Goal: Understand process/instructions

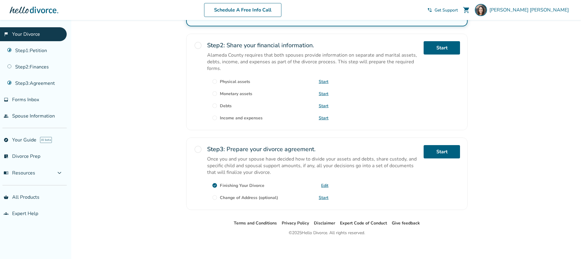
scroll to position [173, 0]
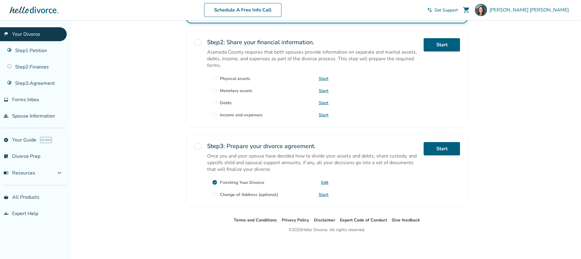
click at [339, 156] on p "Once you and your spouse have decided how to divide your assets and debts, shar…" at bounding box center [313, 163] width 212 height 20
drag, startPoint x: 36, startPoint y: 96, endPoint x: 46, endPoint y: 91, distance: 11.7
click at [36, 96] on link "inbox Forms Inbox" at bounding box center [33, 100] width 67 height 14
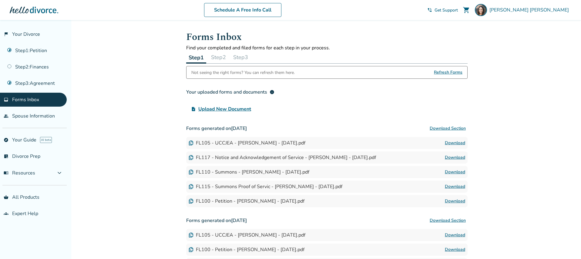
click at [223, 56] on button "Step 2" at bounding box center [219, 57] width 20 height 12
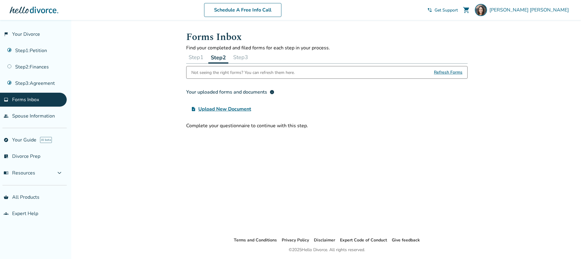
click at [244, 57] on button "Step 3" at bounding box center [241, 57] width 20 height 12
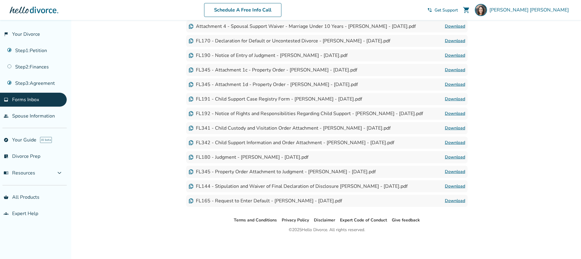
scroll to position [117, 0]
click at [21, 99] on span "Forms Inbox" at bounding box center [25, 99] width 27 height 7
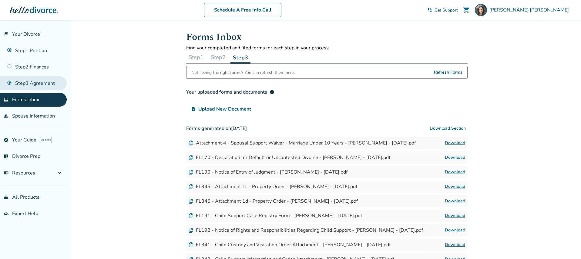
click at [27, 84] on link "Step 3 : Agreement" at bounding box center [33, 83] width 67 height 14
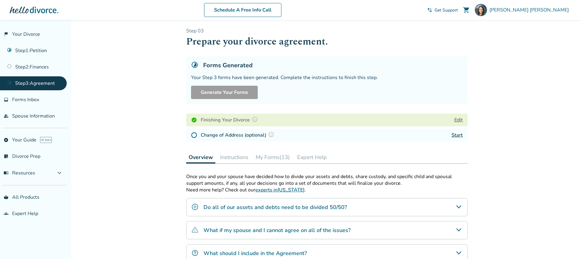
scroll to position [8, 0]
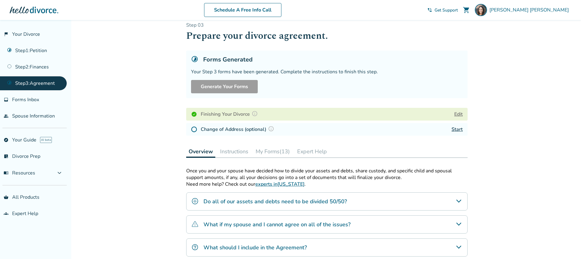
click at [234, 151] on button "Instructions" at bounding box center [234, 152] width 33 height 12
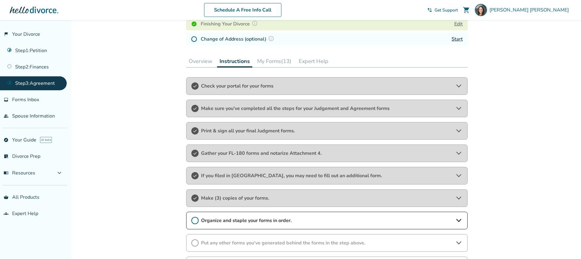
scroll to position [100, 0]
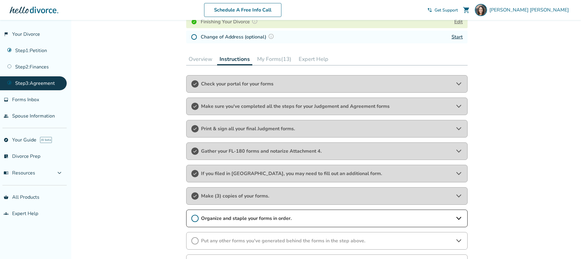
click at [397, 107] on span "Make sure you've completed all the steps for your Judgement and Agreement forms" at bounding box center [327, 106] width 252 height 7
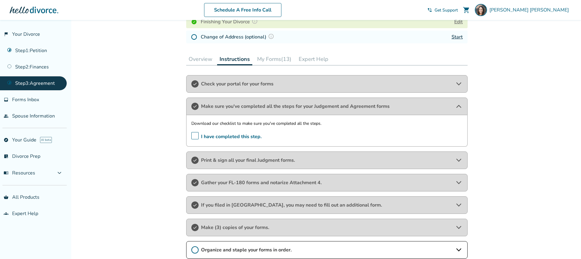
click at [193, 61] on button "Overview" at bounding box center [200, 59] width 28 height 12
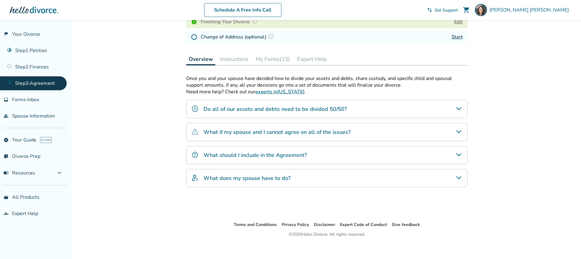
click at [322, 155] on div "What should I include in the Agreement?" at bounding box center [326, 155] width 281 height 18
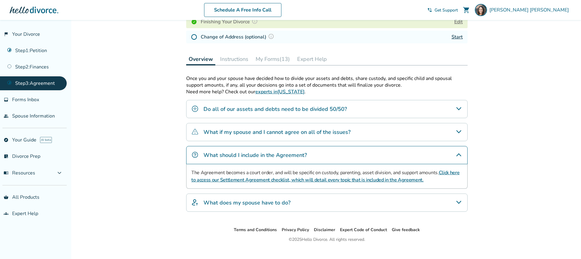
click at [310, 183] on link "Click here to access our Settlement Agreement checklist, which will detail ever…" at bounding box center [325, 176] width 268 height 14
click at [63, 173] on span "expand_more" at bounding box center [59, 172] width 7 height 7
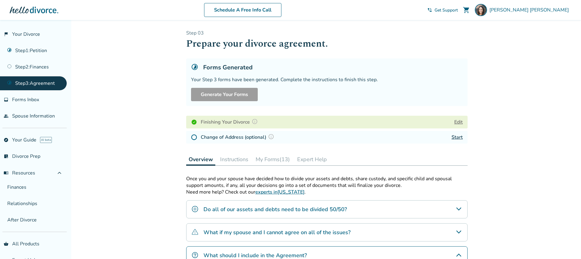
scroll to position [0, 0]
click at [32, 34] on link "flag_2 Your Divorce" at bounding box center [33, 34] width 67 height 14
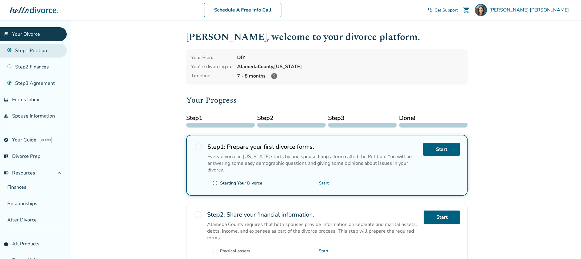
click at [38, 51] on link "Step 1 : Petition" at bounding box center [33, 51] width 67 height 14
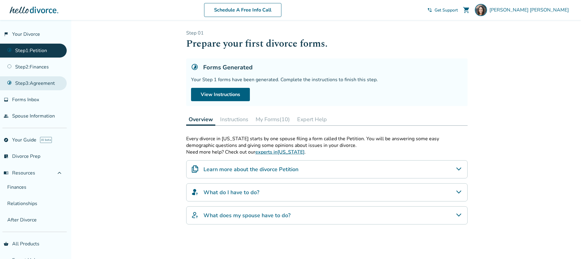
click at [38, 84] on link "Step 3 : Agreement" at bounding box center [33, 83] width 67 height 14
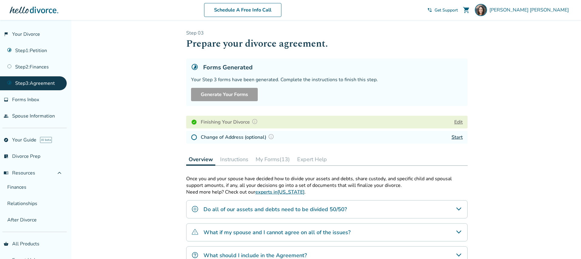
scroll to position [5, 0]
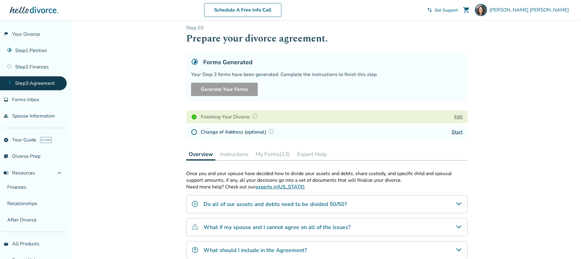
drag, startPoint x: 235, startPoint y: 156, endPoint x: 317, endPoint y: 146, distance: 82.1
click at [235, 156] on button "Instructions" at bounding box center [234, 154] width 33 height 12
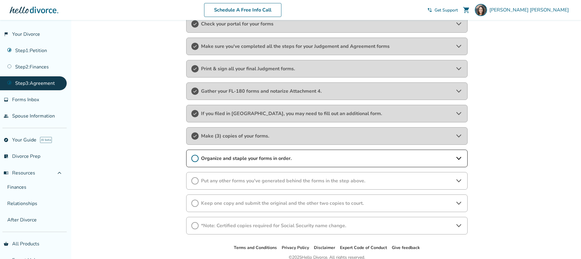
scroll to position [178, 0]
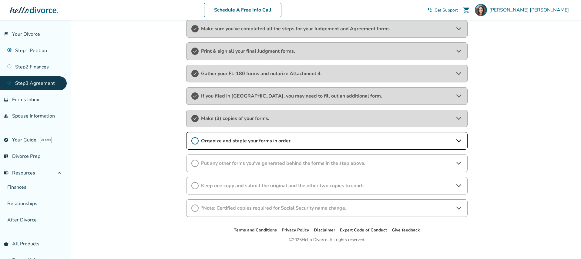
click at [351, 143] on span "Organize and staple your forms in order." at bounding box center [327, 141] width 252 height 7
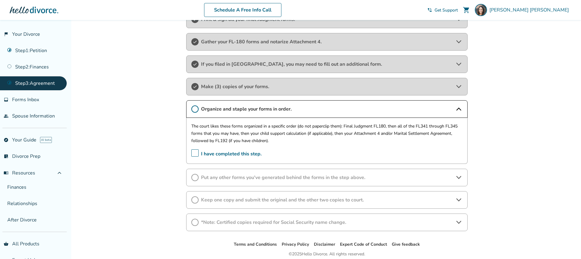
scroll to position [211, 0]
click at [387, 176] on span "Put any other forms you've generated behind the forms in the step above." at bounding box center [327, 176] width 252 height 7
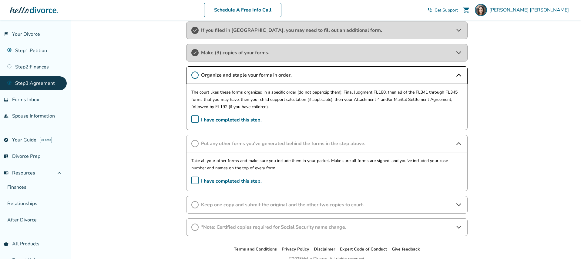
scroll to position [246, 0]
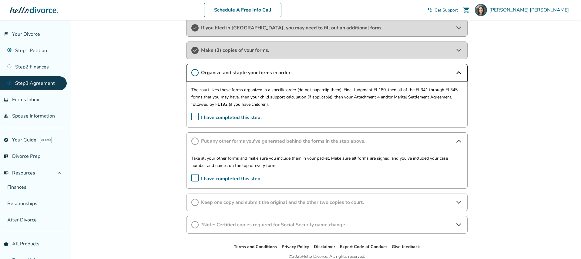
click at [372, 203] on span "Keep one copy and submit the original and the other two copies to court." at bounding box center [327, 202] width 252 height 7
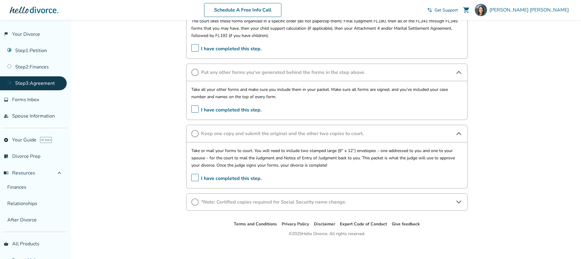
scroll to position [317, 0]
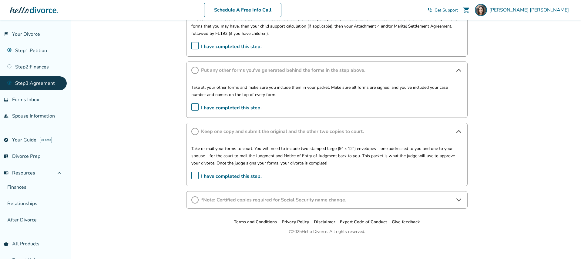
click at [366, 203] on span "*Note: Certified copies required for Social Security name change." at bounding box center [327, 200] width 252 height 7
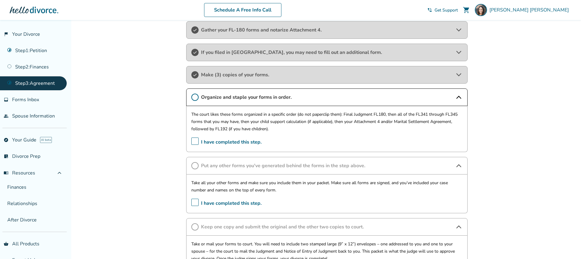
scroll to position [220, 0]
click at [286, 78] on span "Make (3) copies of your forms." at bounding box center [327, 76] width 252 height 7
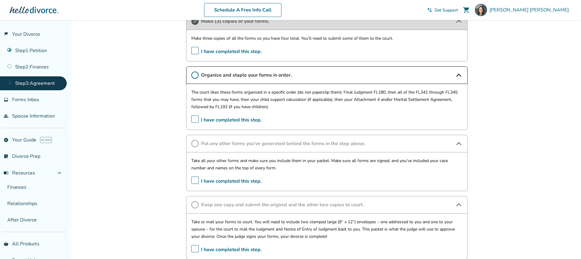
scroll to position [276, 0]
